Goal: Communication & Community: Answer question/provide support

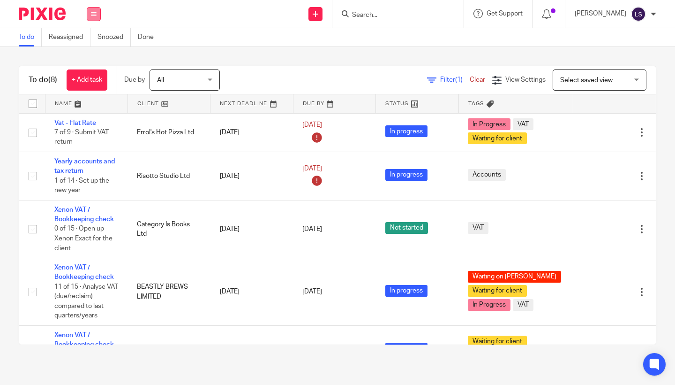
click at [96, 14] on icon at bounding box center [94, 14] width 6 height 6
click at [88, 55] on link "Email" at bounding box center [88, 57] width 15 height 7
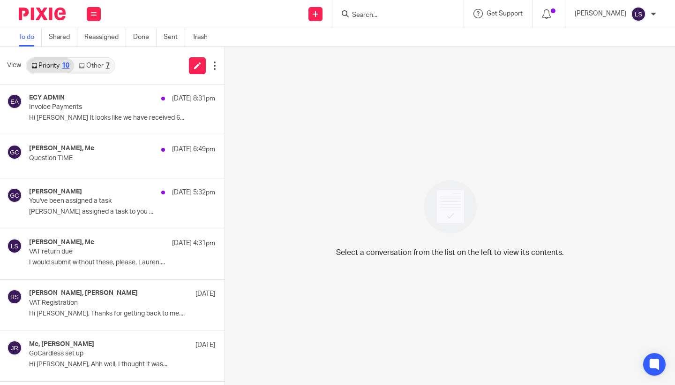
click at [96, 66] on link "Other 7" at bounding box center [94, 65] width 40 height 15
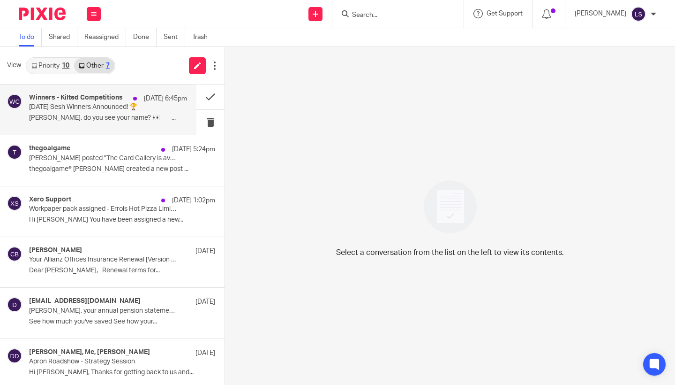
click at [91, 99] on h4 "Winners - Kilted Competitions" at bounding box center [76, 98] width 94 height 8
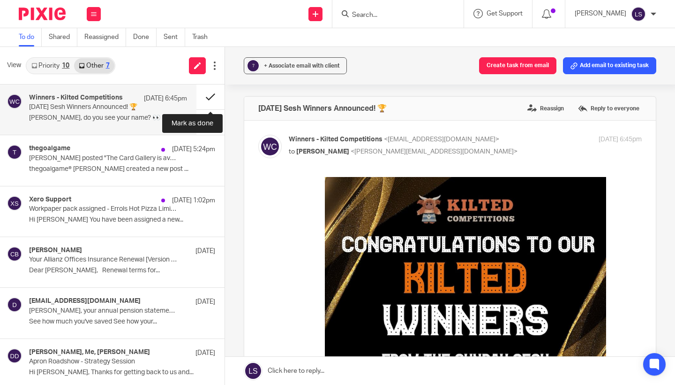
click at [203, 95] on button at bounding box center [211, 96] width 28 height 25
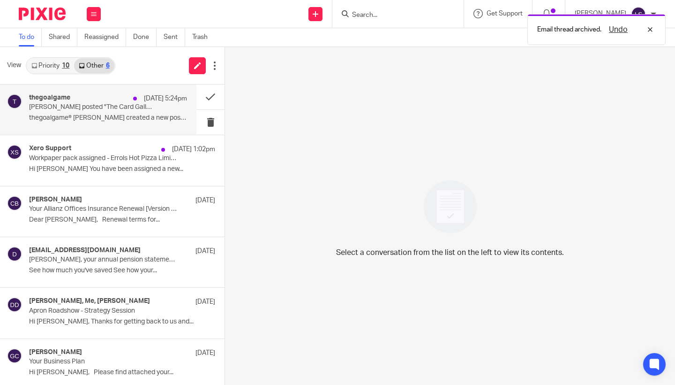
click at [115, 104] on p "Steven Soto posted "The Card Gallery is available now (plus more to come) "" at bounding box center [92, 107] width 127 height 8
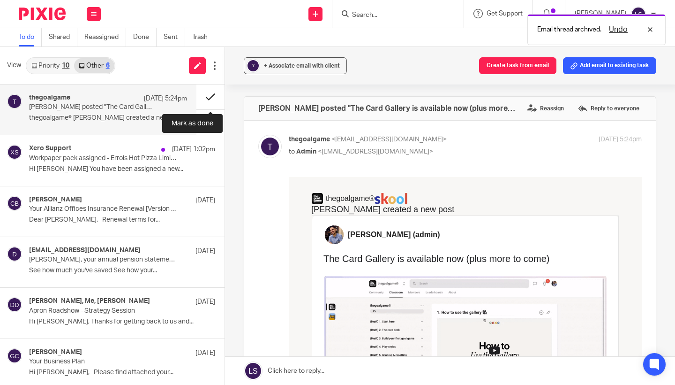
click at [212, 97] on button at bounding box center [211, 96] width 28 height 25
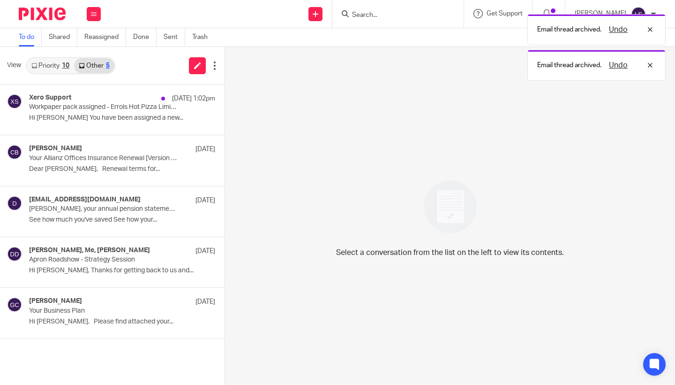
click at [57, 60] on link "Priority 10" at bounding box center [50, 65] width 47 height 15
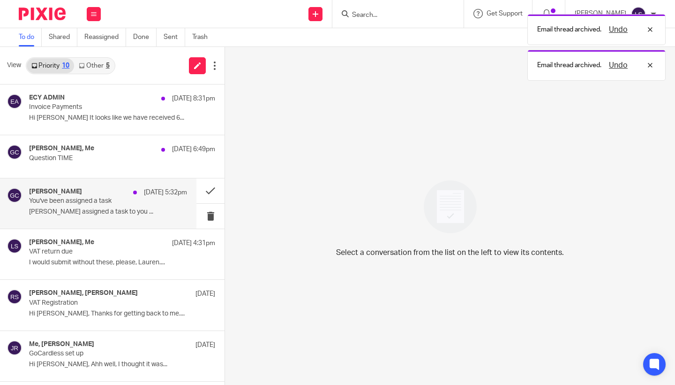
click at [100, 203] on p "You've been assigned a task" at bounding box center [92, 201] width 127 height 8
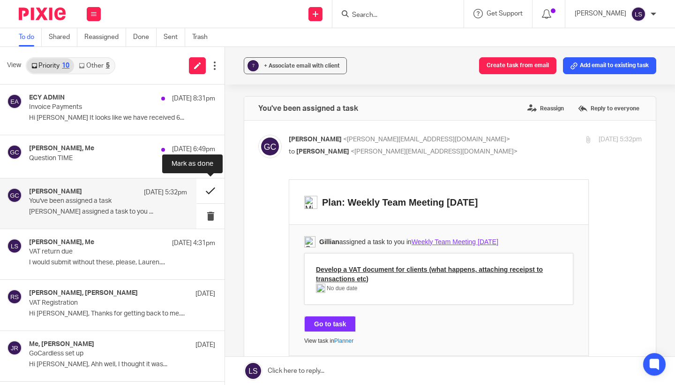
click at [208, 190] on button at bounding box center [211, 190] width 28 height 25
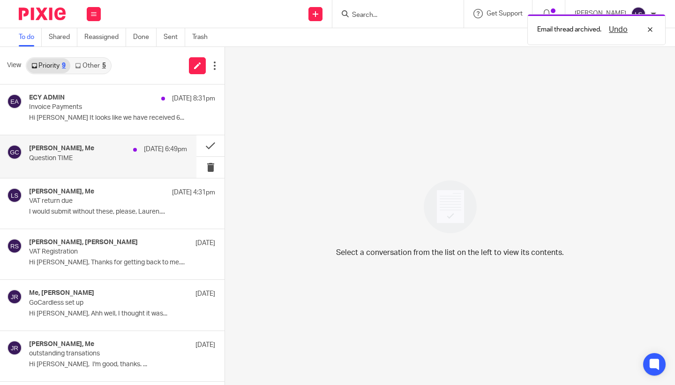
click at [135, 159] on p "Question TIME" at bounding box center [92, 158] width 127 height 8
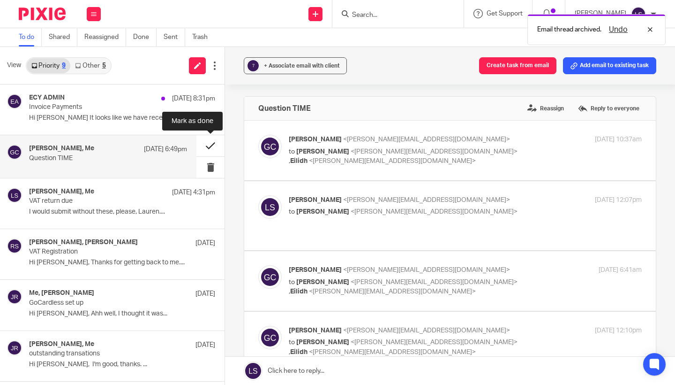
click at [203, 145] on button at bounding box center [211, 145] width 28 height 21
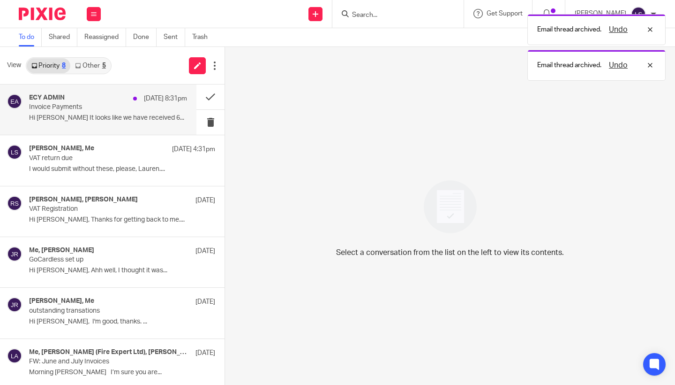
click at [121, 109] on p "Invoice Payments" at bounding box center [92, 107] width 127 height 8
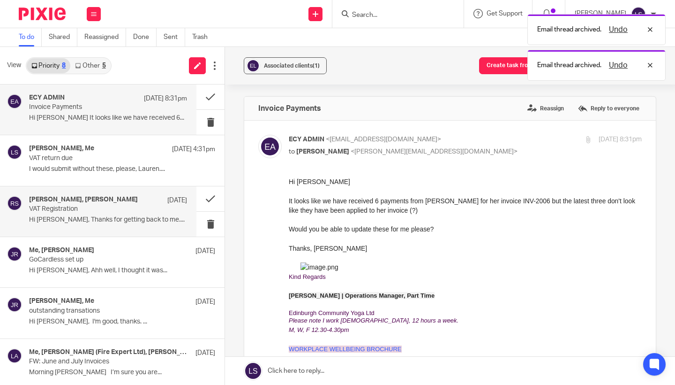
click at [107, 207] on p "VAT Registration" at bounding box center [92, 209] width 127 height 8
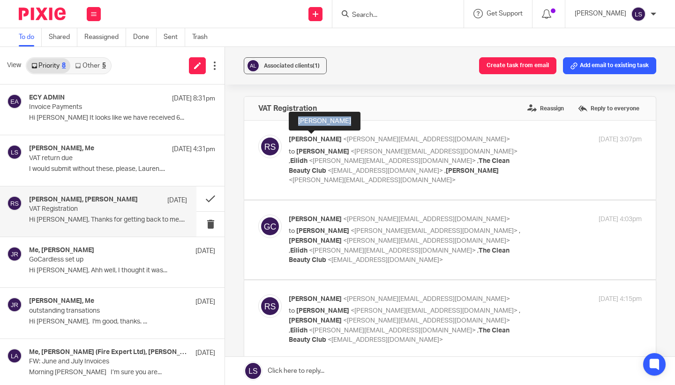
drag, startPoint x: 343, startPoint y: 123, endPoint x: 299, endPoint y: 124, distance: 43.6
click at [299, 124] on div "Richard Smith" at bounding box center [325, 121] width 72 height 19
copy div "Richard Smith"
click at [393, 114] on div "VAT Registration Reassign Reply to everyone" at bounding box center [450, 108] width 412 height 23
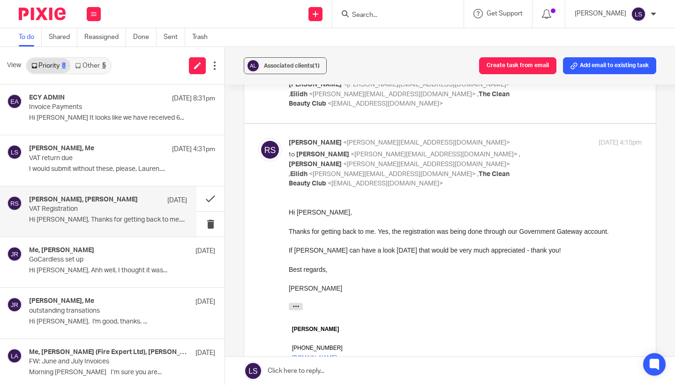
scroll to position [167, 0]
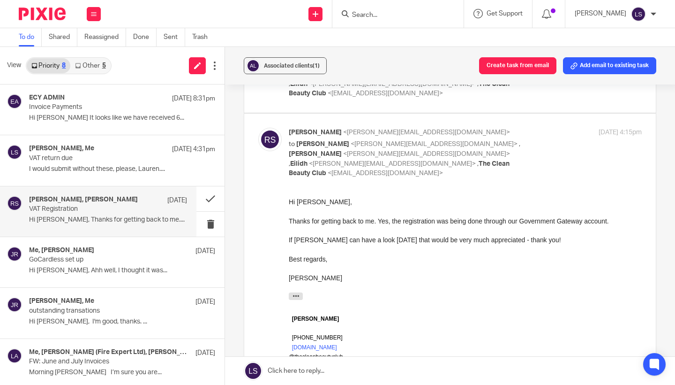
click at [508, 139] on p "to Gillian Caughey <gillian@fearlessfinancials.co.uk> , Lauren Simmons <lauren@…" at bounding box center [406, 158] width 235 height 38
checkbox input "false"
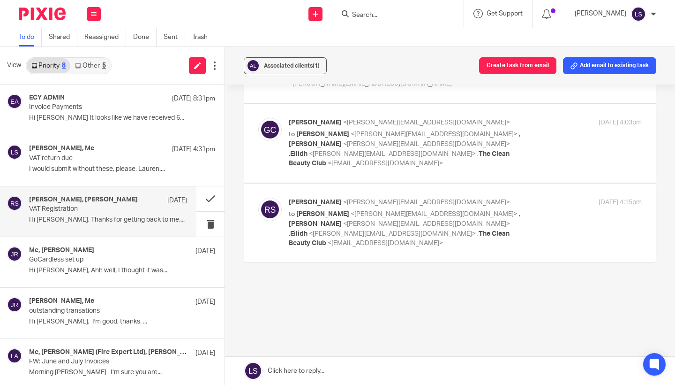
scroll to position [74, 0]
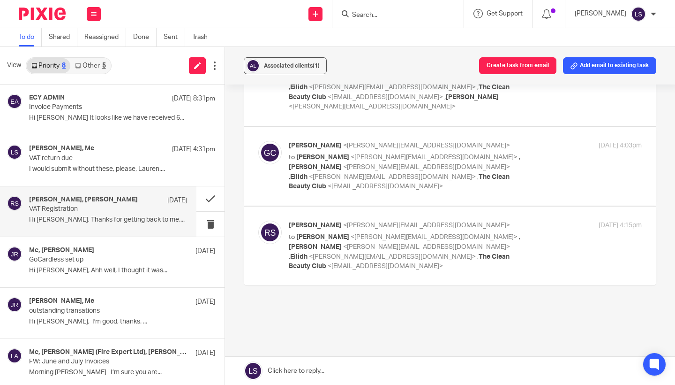
click at [387, 14] on input "Search" at bounding box center [393, 15] width 84 height 8
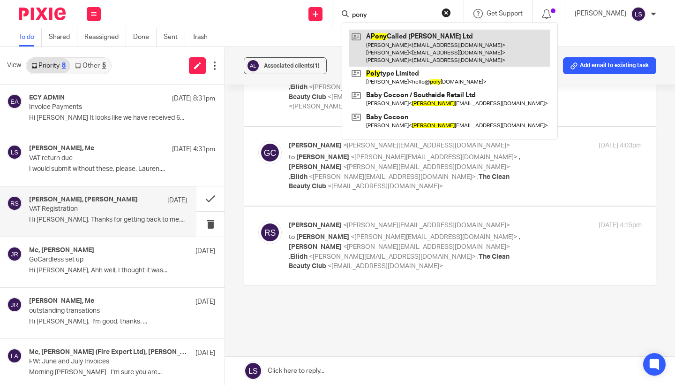
type input "pony"
click at [387, 43] on link at bounding box center [449, 48] width 201 height 37
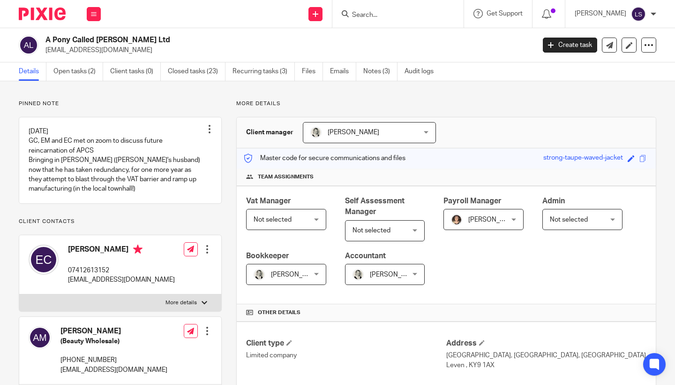
click at [137, 225] on p "Client contacts" at bounding box center [120, 222] width 203 height 8
click at [315, 11] on icon at bounding box center [316, 14] width 6 height 6
click at [310, 44] on link "Send new email" at bounding box center [317, 44] width 58 height 14
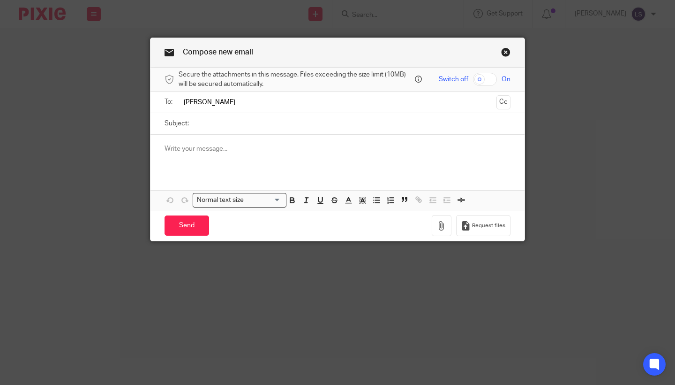
drag, startPoint x: 235, startPoint y: 103, endPoint x: 187, endPoint y: 102, distance: 47.9
click at [187, 102] on input "[PERSON_NAME]" at bounding box center [337, 102] width 311 height 11
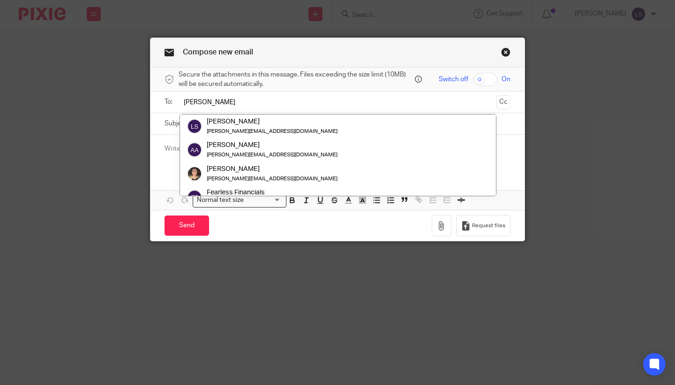
type input "R"
type input "rich"
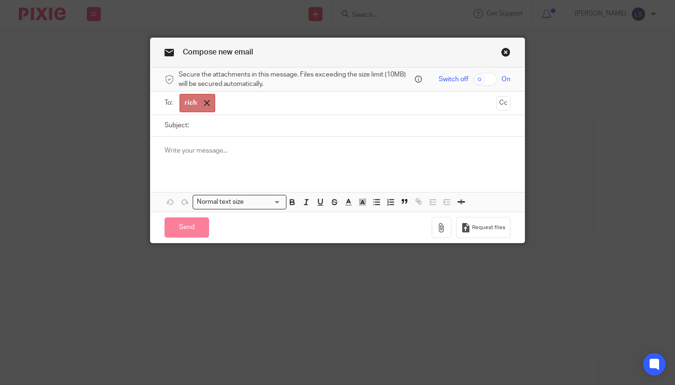
click at [209, 101] on span at bounding box center [207, 103] width 6 height 6
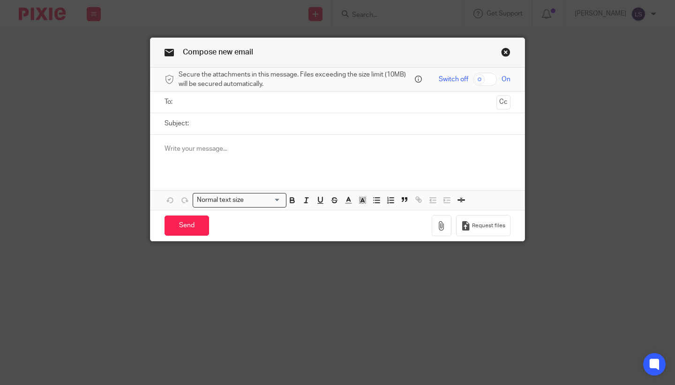
click at [224, 104] on input "text" at bounding box center [337, 102] width 311 height 11
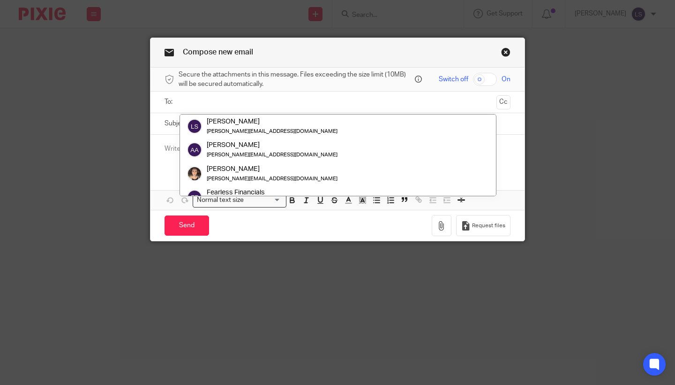
paste input "richard@thecleanbeautyclub.co.uk"
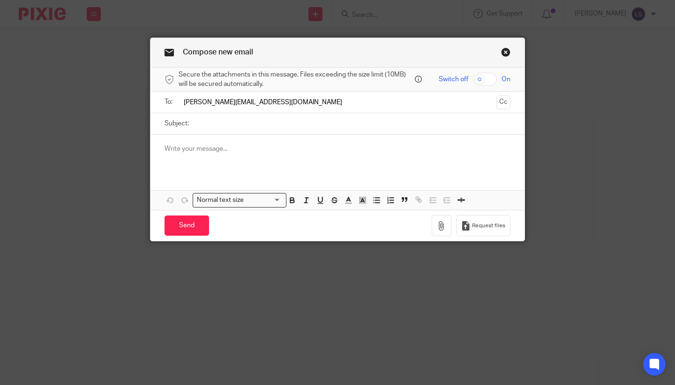
type input "richard@thecleanbeautyclub.co.uk"
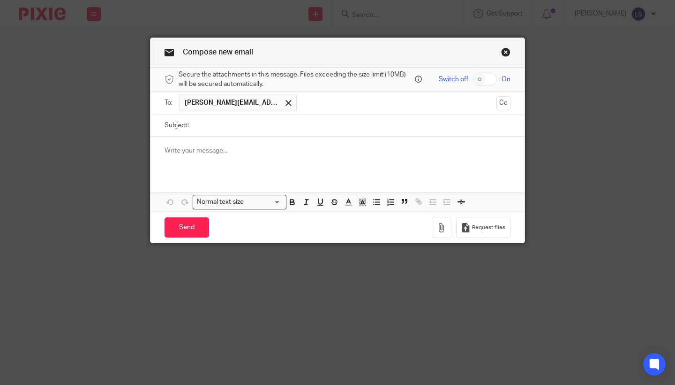
click at [226, 126] on input "Subject:" at bounding box center [352, 125] width 317 height 21
type input "Registering voluntarily for VAT"
click at [215, 156] on div at bounding box center [338, 155] width 374 height 37
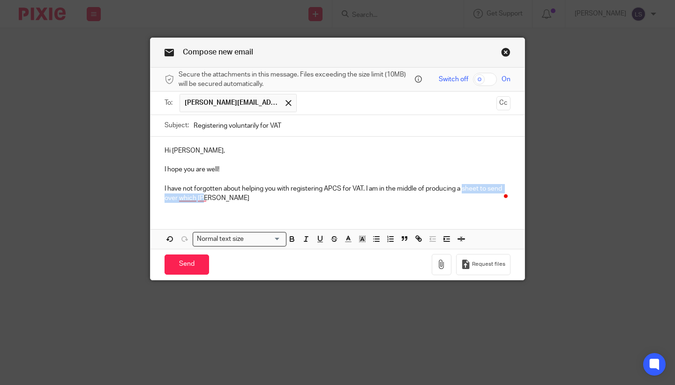
drag, startPoint x: 465, startPoint y: 188, endPoint x: 486, endPoint y: 203, distance: 25.6
click at [486, 203] on div "Hi Richard, I hope you are well! I have not forgotten about helping you with re…" at bounding box center [338, 174] width 374 height 74
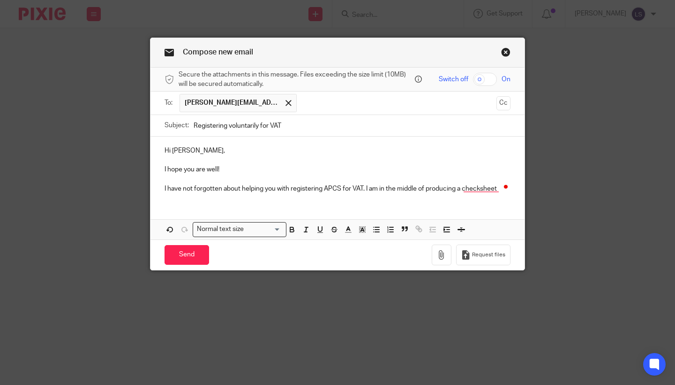
click at [483, 186] on p "I have not forgotten about helping you with registering APCS for VAT. I am in t…" at bounding box center [338, 188] width 346 height 9
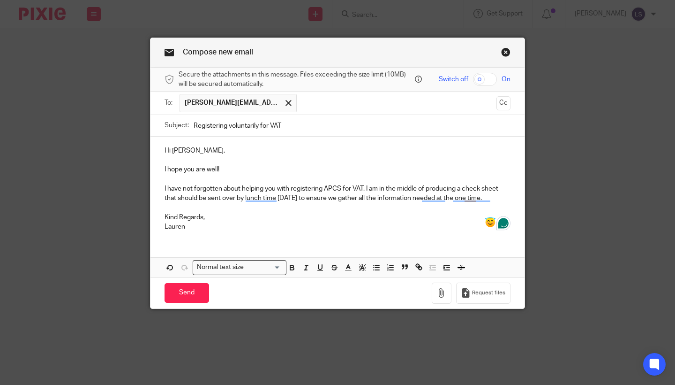
drag, startPoint x: 222, startPoint y: 232, endPoint x: 165, endPoint y: 151, distance: 98.6
click at [165, 151] on div "Hi Richard, I hope you are well! I have not forgotten about helping you with re…" at bounding box center [338, 188] width 374 height 102
copy div "Hi Richard, I hope you are well! I have not forgotten about helping you with re…"
click at [255, 196] on p "I have not forgotten about helping you with registering APCS for VAT. I am in t…" at bounding box center [338, 193] width 346 height 19
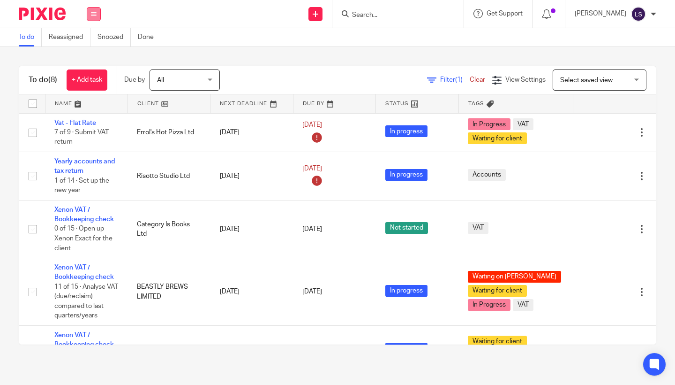
click at [97, 10] on button at bounding box center [94, 14] width 14 height 14
click at [97, 54] on link "Email" at bounding box center [88, 57] width 15 height 7
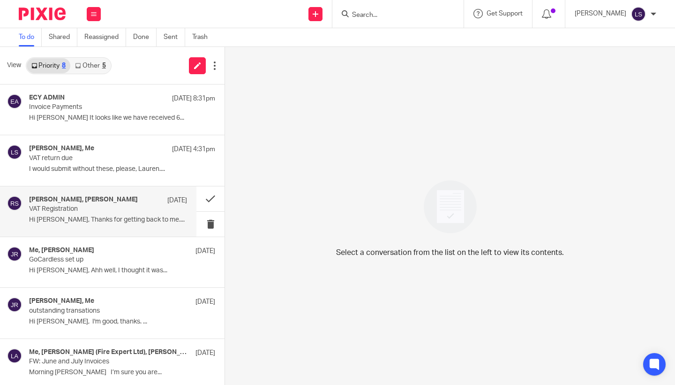
click at [76, 211] on p "VAT Registration" at bounding box center [92, 209] width 127 height 8
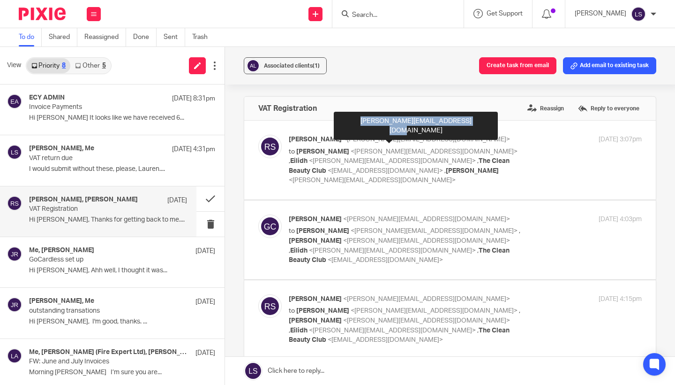
drag, startPoint x: 450, startPoint y: 122, endPoint x: 342, endPoint y: 121, distance: 108.4
click at [342, 121] on div "richard@thecleanbeautyclub.co.uk" at bounding box center [416, 126] width 164 height 28
copy div "richard@thecleanbeautyclub.co.uk"
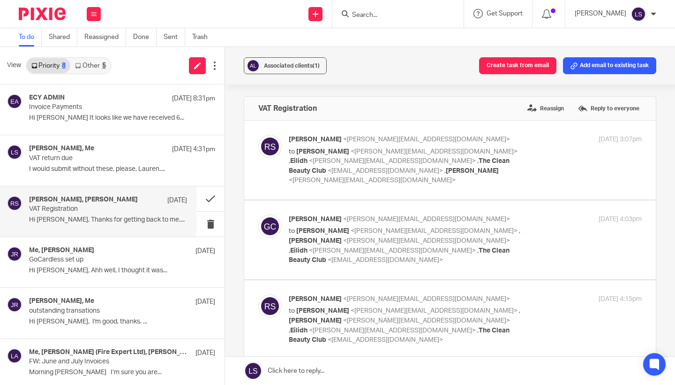
click at [485, 150] on p "to Lauren Simmons <lauren@fearlessfinancials.co.uk> , Eilidh <eilidh@fearlessfi…" at bounding box center [406, 166] width 235 height 38
checkbox input "true"
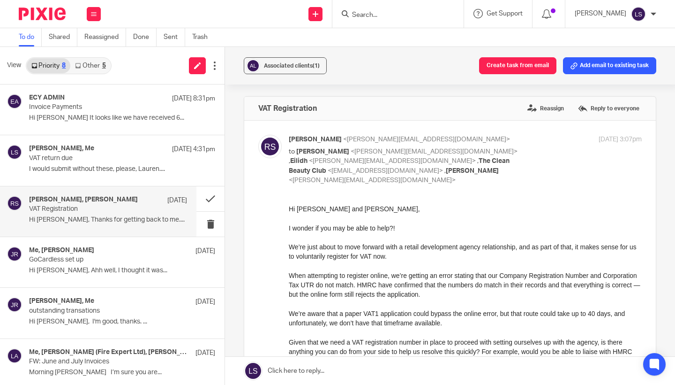
click at [411, 294] on div "When attempting to register online, we’re getting an error stating that our Com…" at bounding box center [465, 284] width 353 height 29
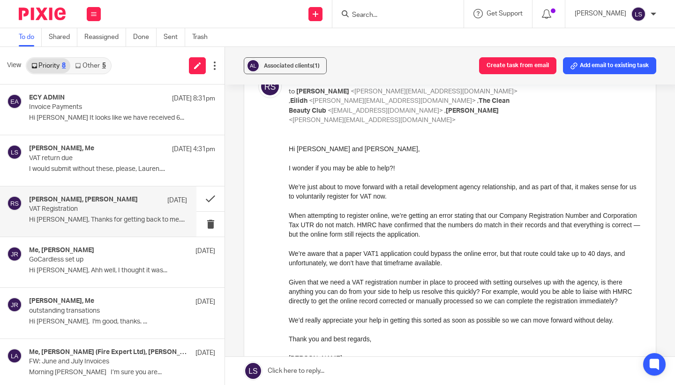
scroll to position [61, 0]
drag, startPoint x: 395, startPoint y: 194, endPoint x: 316, endPoint y: 195, distance: 79.3
click at [316, 195] on div "We’re just about to move forward with a retail development agency relationship,…" at bounding box center [465, 190] width 353 height 19
copy div "voluntarily register for VAT"
click at [324, 195] on div "We’re just about to move forward with a retail development agency relationship,…" at bounding box center [465, 190] width 353 height 19
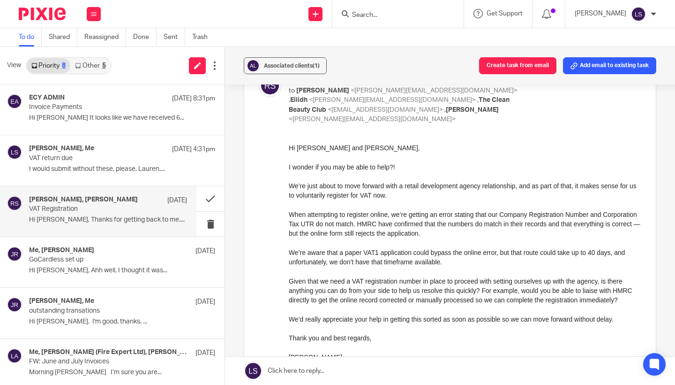
click at [370, 186] on div "We’re just about to move forward with a retail development agency relationship,…" at bounding box center [465, 190] width 353 height 19
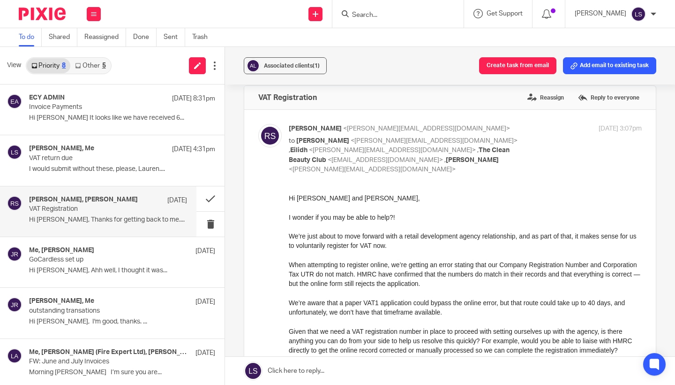
scroll to position [6, 0]
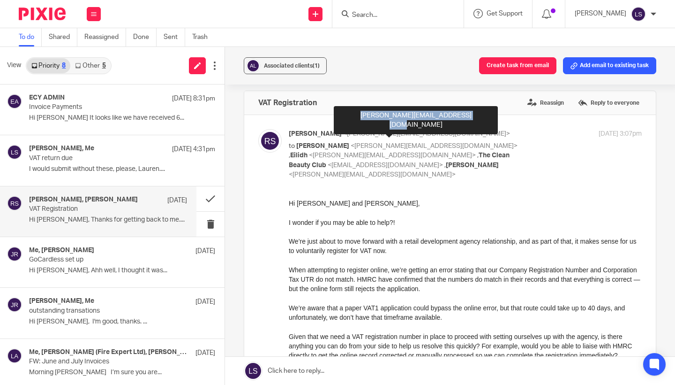
drag, startPoint x: 451, startPoint y: 117, endPoint x: 341, endPoint y: 118, distance: 110.7
click at [341, 118] on div "[PERSON_NAME][EMAIL_ADDRESS][DOMAIN_NAME]" at bounding box center [416, 120] width 164 height 28
copy div "[PERSON_NAME][EMAIL_ADDRESS][DOMAIN_NAME]"
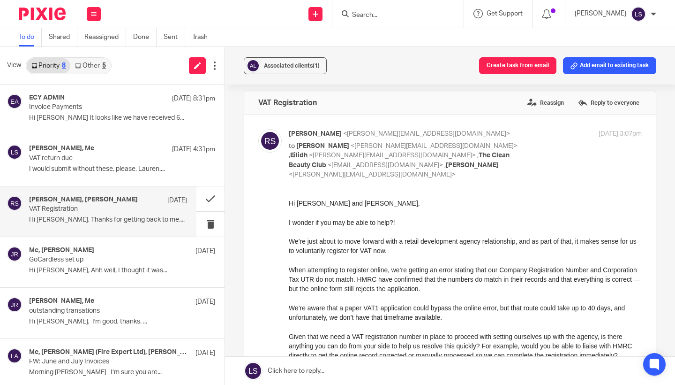
click at [92, 6] on div "Work Email Clients Team Reports Settings" at bounding box center [93, 14] width 33 height 28
click at [145, 15] on div "Send new email Create task Add client Get Support Contact via email Check our d…" at bounding box center [392, 14] width 565 height 28
click at [167, 32] on link "Sent" at bounding box center [175, 37] width 22 height 18
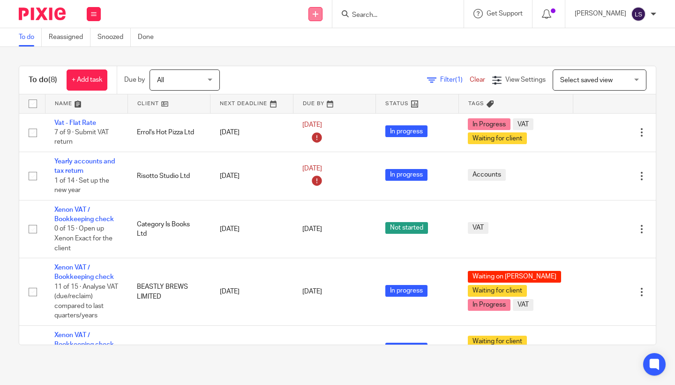
click at [323, 14] on link at bounding box center [316, 14] width 14 height 14
click at [316, 43] on link "Send new email" at bounding box center [317, 44] width 58 height 14
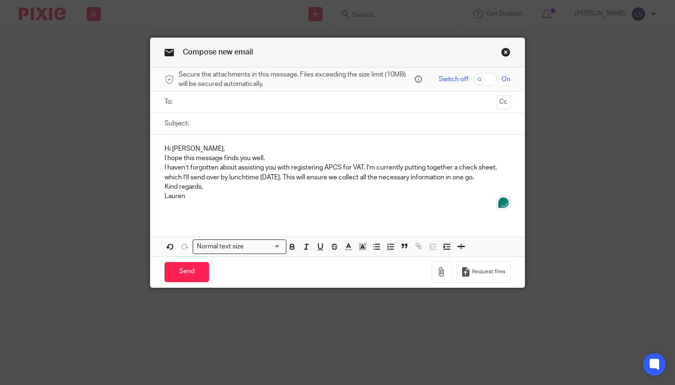
click at [243, 129] on input "Subject:" at bounding box center [352, 123] width 317 height 21
click at [219, 148] on p "Hi [PERSON_NAME]," at bounding box center [338, 148] width 346 height 9
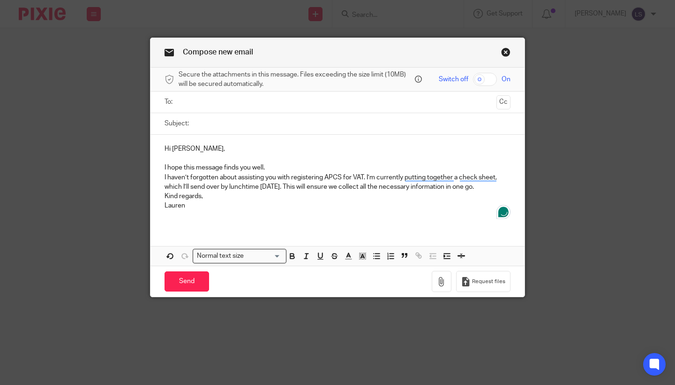
click at [276, 169] on p "I hope this message finds you well." at bounding box center [338, 167] width 346 height 9
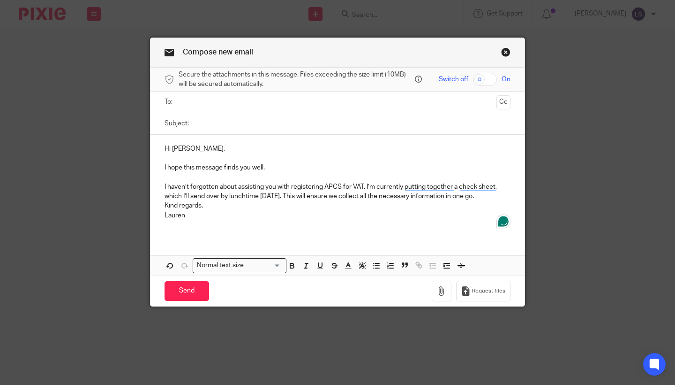
click at [160, 205] on div "Hi Richard, I hope this message finds you well. I haven’t forgotten about assis…" at bounding box center [338, 186] width 374 height 102
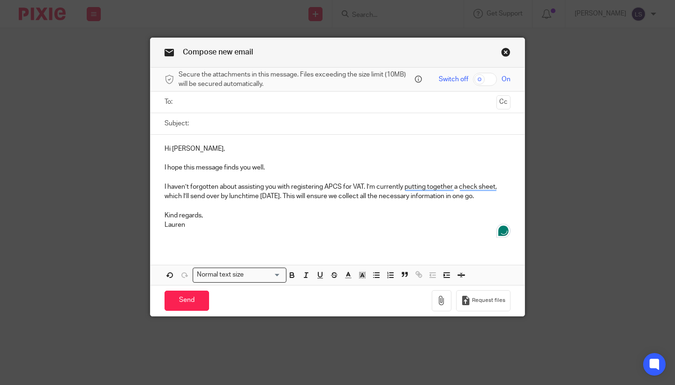
click at [224, 217] on p "Kind regards, Lauren" at bounding box center [338, 220] width 346 height 19
click at [220, 124] on input "Subject:" at bounding box center [352, 123] width 317 height 21
drag, startPoint x: 290, startPoint y: 124, endPoint x: 170, endPoint y: 122, distance: 119.6
click at [170, 122] on div "Subject: Registering for voluntary VAT" at bounding box center [338, 123] width 346 height 21
paste input "voluntarily register for"
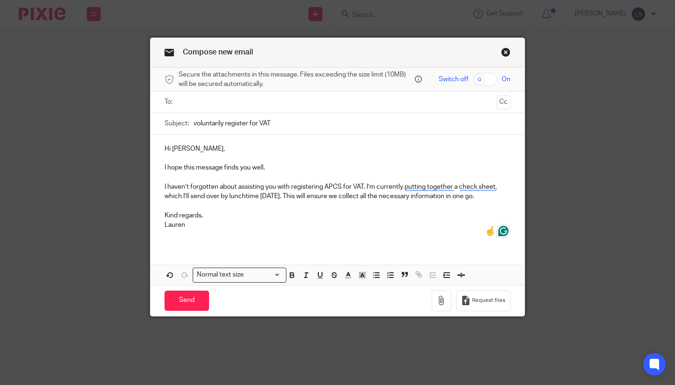
click at [197, 125] on input "voluntarily register for VAT" at bounding box center [352, 123] width 317 height 21
type input "Voluntarily register for VAT"
click at [266, 230] on p at bounding box center [338, 233] width 346 height 9
click at [217, 105] on input "text" at bounding box center [337, 102] width 311 height 11
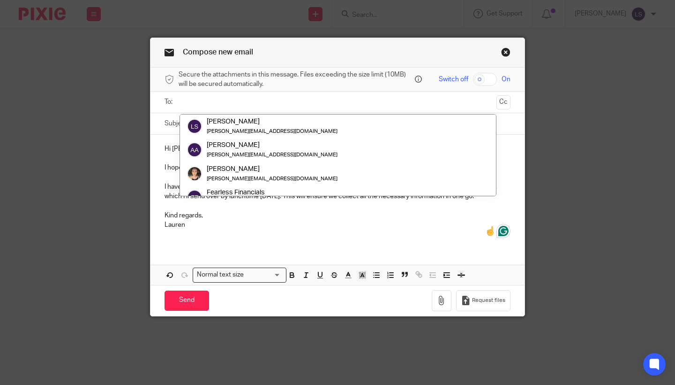
paste input "richard@thecleanbeautyclub.co.uk"
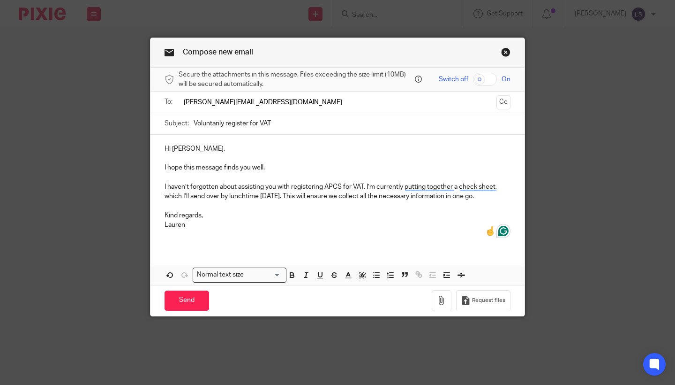
type input "richard@thecleanbeautyclub.co.uk"
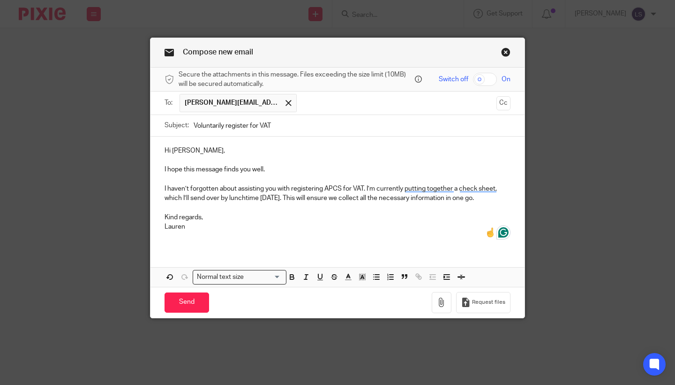
click at [240, 152] on p "Hi Richard," at bounding box center [338, 150] width 346 height 9
click at [253, 222] on p "Kind regards, Lauren" at bounding box center [338, 222] width 346 height 19
click at [568, 195] on div "Compose new email Secure the attachments in this message. Files exceeding the s…" at bounding box center [337, 192] width 675 height 385
click at [231, 232] on p at bounding box center [338, 235] width 346 height 9
click at [190, 292] on input "Send" at bounding box center [187, 302] width 45 height 20
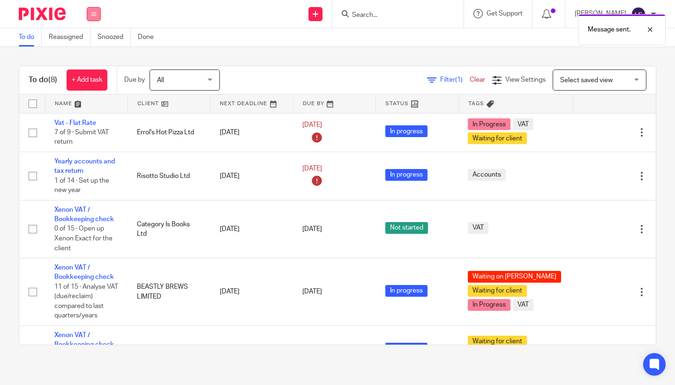
click at [95, 14] on icon at bounding box center [94, 14] width 6 height 6
click at [89, 59] on link "Email" at bounding box center [88, 57] width 15 height 7
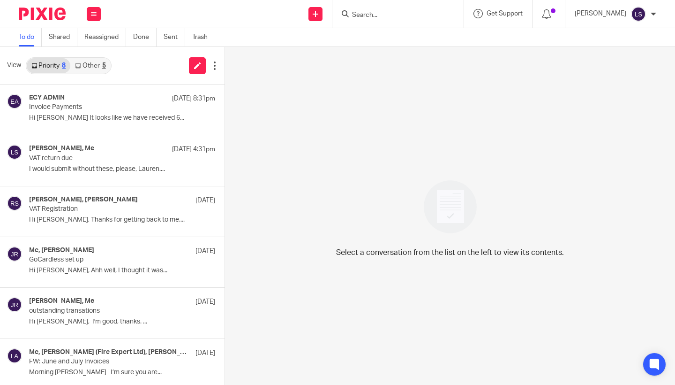
click at [103, 62] on div "5" at bounding box center [104, 65] width 4 height 7
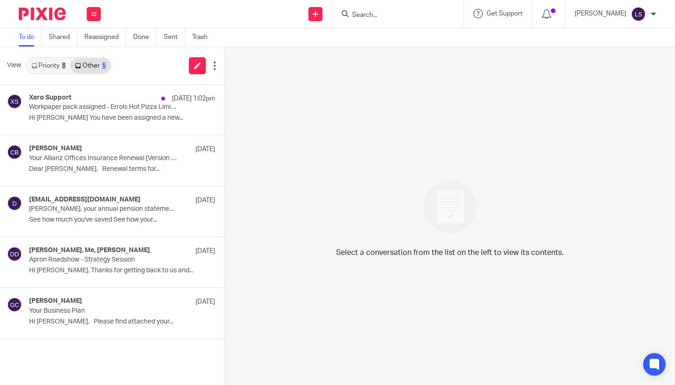
click at [59, 64] on link "Priority 8" at bounding box center [49, 65] width 44 height 15
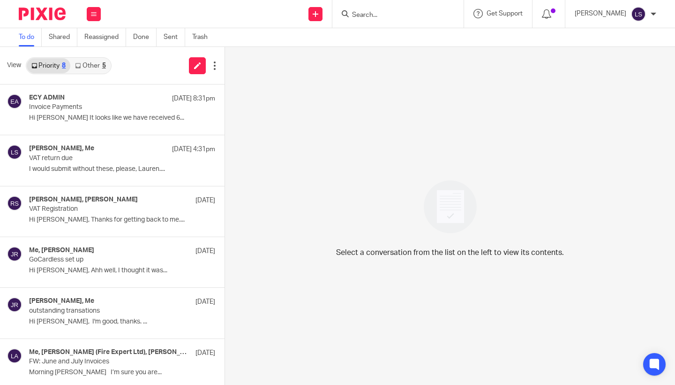
click at [99, 65] on link "Other 5" at bounding box center [90, 65] width 40 height 15
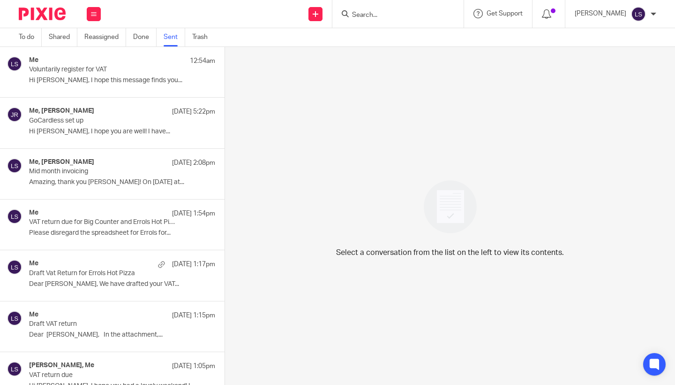
click at [105, 76] on div "Me 12:54am Voluntarily register for VAT Hi [PERSON_NAME], I hope this message f…" at bounding box center [122, 71] width 186 height 31
